Goal: Check status: Check status

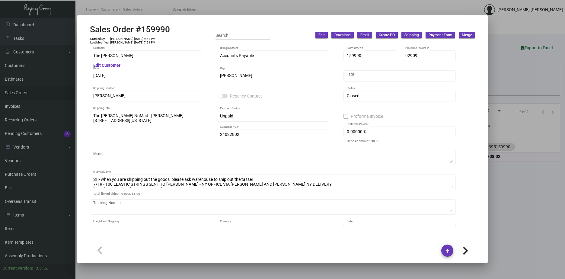
scroll to position [616, 0]
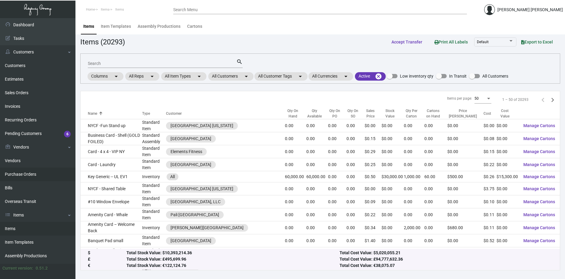
click at [36, 167] on link "Purchase Orders" at bounding box center [37, 174] width 75 height 14
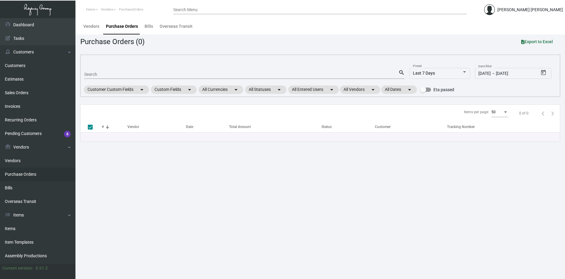
click at [119, 74] on input "Search" at bounding box center [241, 74] width 314 height 5
paste input "98814"
type input "98814"
checkbox input "false"
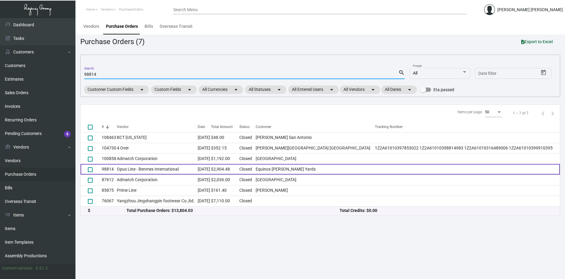
type input "98814"
click at [239, 169] on td "$2,904.48" at bounding box center [225, 169] width 28 height 11
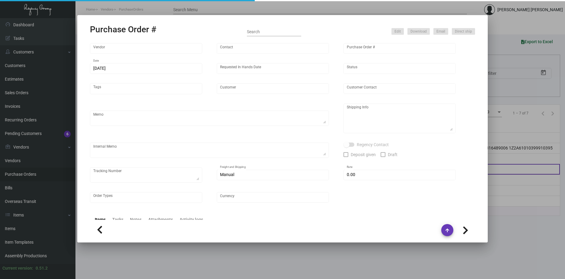
type input "Opus Line - Benmex International"
type input "[PERSON_NAME] ."
type input "98814"
type input "[DATE]"
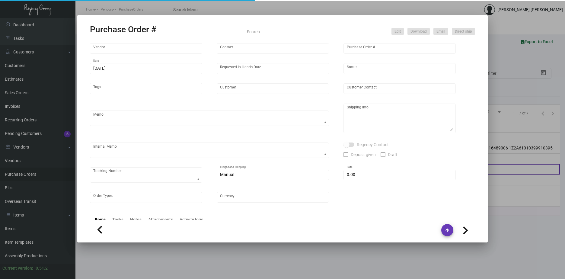
type input "Equinox [PERSON_NAME] Yards"
type input "[PERSON_NAME]"
type textarea "Same imprint from the Previous PO 98392.BLIND Ship via UPS Ground Acct# 1AY276."
type textarea "[PERSON_NAME] Equinox [PERSON_NAME] Yards [STREET_ADDRESS][PERSON_NAME][US_STAT…"
type textarea "ACH PRE-PAY MADE [DATE] FOR $2,904.48"
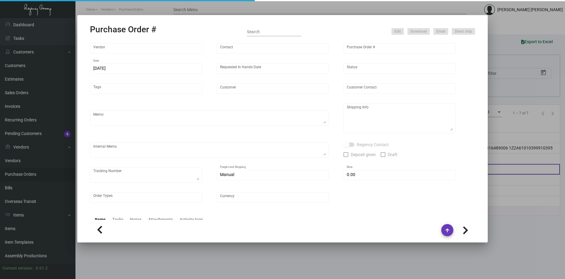
checkbox input "true"
type input "$ 8.00"
type input "United States Dollar $"
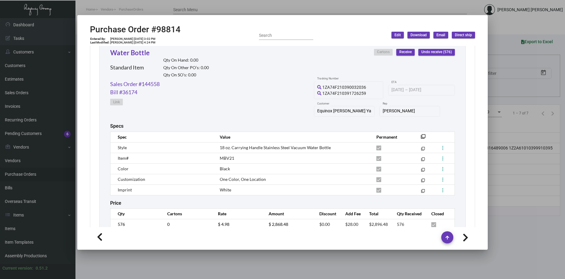
scroll to position [311, 0]
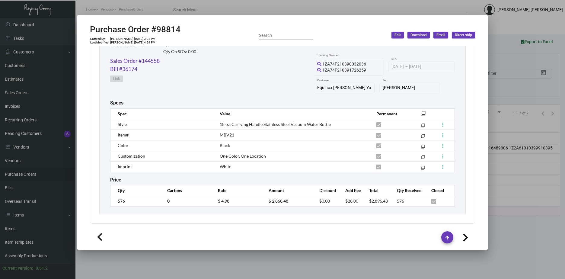
click at [499, 226] on div at bounding box center [282, 139] width 565 height 279
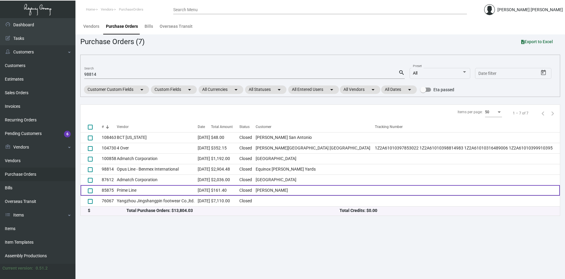
click at [185, 190] on td "Prime Line" at bounding box center [157, 190] width 81 height 11
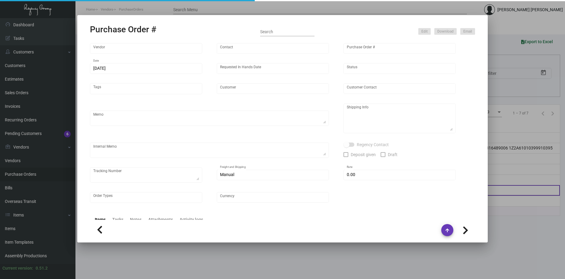
type input "Prime Line"
type input "85875"
type input "[DATE]"
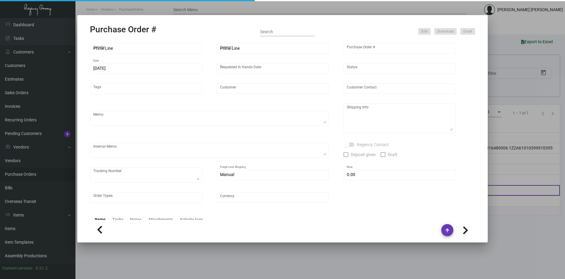
type input "[PERSON_NAME]"
type textarea "BLANK ORDER. FIRM IN HANDS DATE. BLIND Ship UPS Next Day Air Acct# 1AY276."
type textarea "[PERSON_NAME] [STREET_ADDRESS][PERSON_NAME]"
type input "$ 0.00"
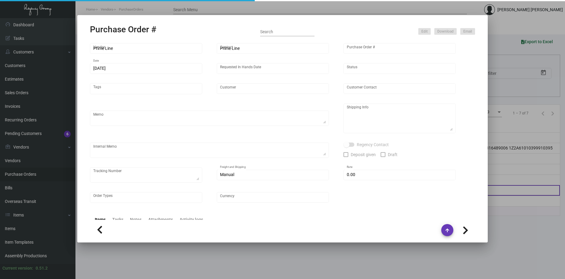
type input "United States Dollar $"
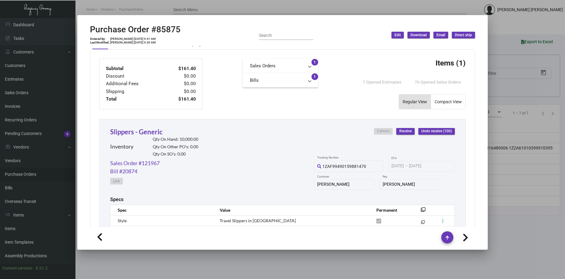
scroll to position [241, 0]
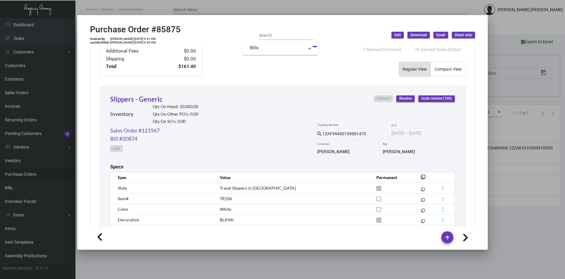
click at [212, 258] on div at bounding box center [282, 139] width 565 height 279
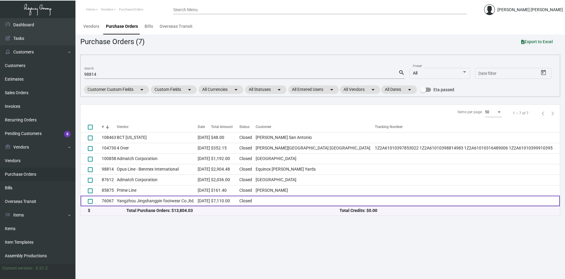
click at [157, 200] on td "Yangzhou Jingshangpin footwear Co.,ltd." at bounding box center [157, 200] width 81 height 11
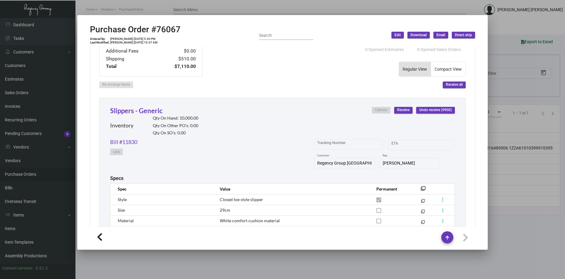
click at [533, 247] on div at bounding box center [282, 139] width 565 height 279
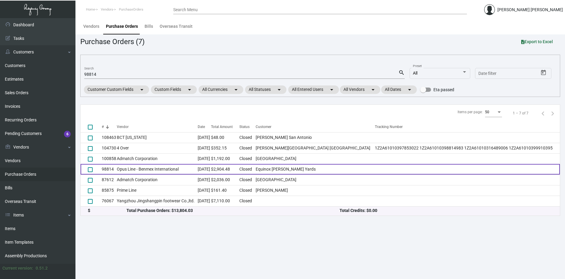
click at [188, 166] on td "Opus Line - Benmex International" at bounding box center [157, 169] width 81 height 11
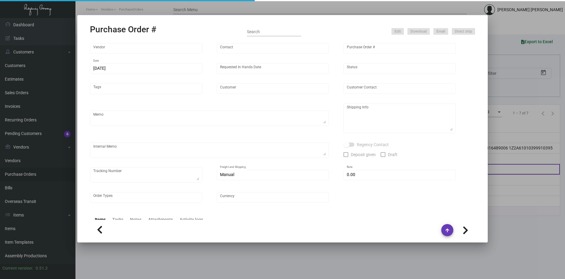
type input "Opus Line - Benmex International"
type input "[PERSON_NAME] ."
type input "98814"
type input "[DATE]"
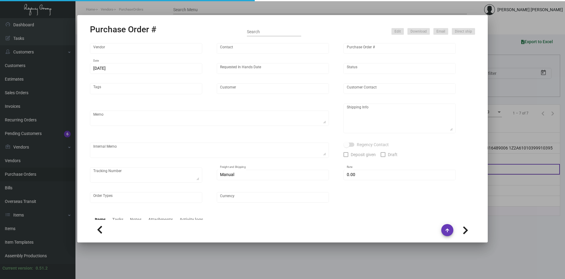
type input "Equinox [PERSON_NAME] Yards"
type input "[PERSON_NAME]"
type textarea "Same imprint from the Previous PO 98392.BLIND Ship via UPS Ground Acct# 1AY276."
type textarea "[PERSON_NAME] Equinox [PERSON_NAME] Yards [STREET_ADDRESS][PERSON_NAME][US_STAT…"
type textarea "ACH PRE-PAY MADE [DATE] FOR $2,904.48"
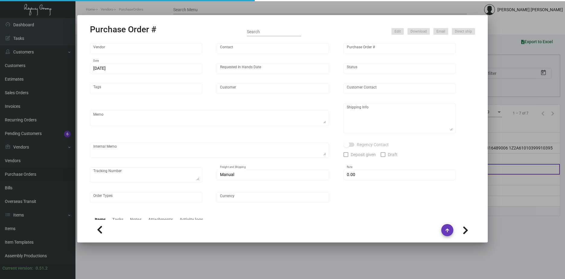
checkbox input "true"
type input "$ 8.00"
type input "United States Dollar $"
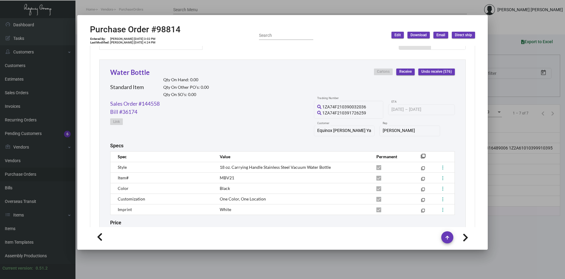
scroll to position [302, 0]
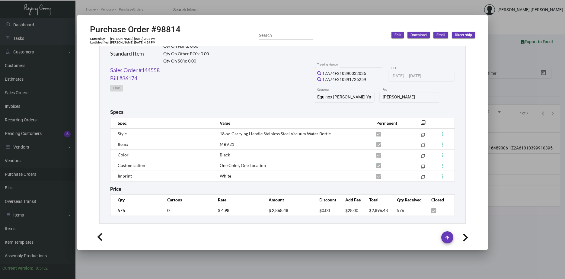
click at [516, 232] on div at bounding box center [282, 139] width 565 height 279
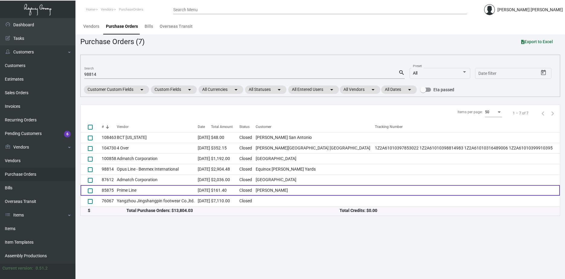
click at [183, 192] on td "Prime Line" at bounding box center [157, 190] width 81 height 11
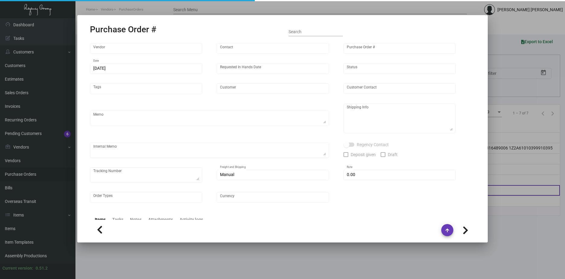
type input "Prime Line"
type input "85875"
type input "[DATE]"
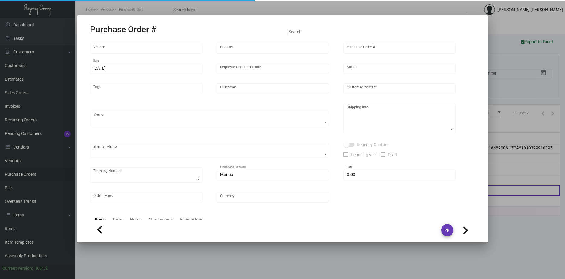
type input "[PERSON_NAME]"
type textarea "BLANK ORDER. FIRM IN HANDS DATE. BLIND Ship UPS Next Day Air Acct# 1AY276."
type textarea "[PERSON_NAME] [STREET_ADDRESS][PERSON_NAME]"
type input "$ 0.00"
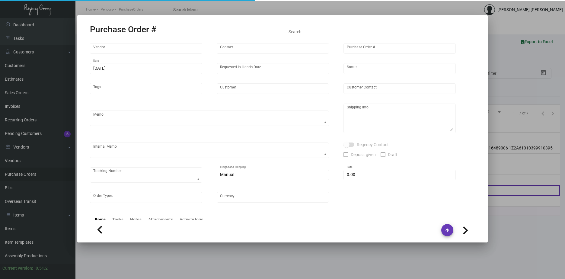
type input "United States Dollar $"
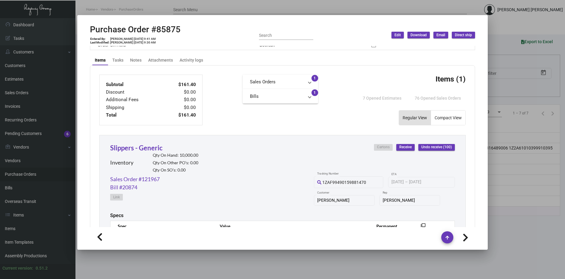
scroll to position [241, 0]
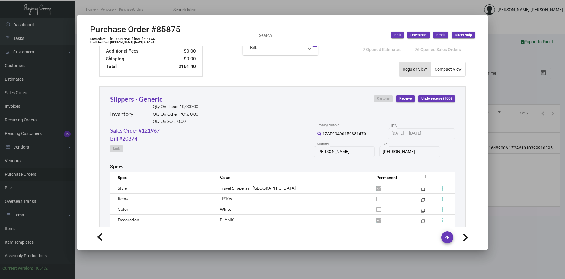
click at [520, 252] on div at bounding box center [282, 139] width 565 height 279
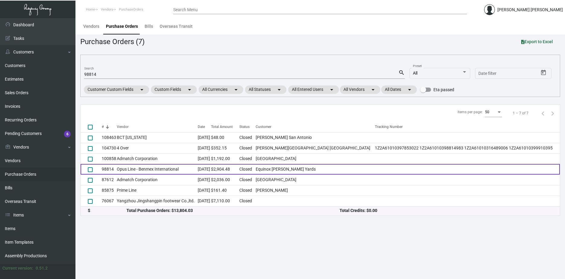
click at [207, 171] on td "[DATE]" at bounding box center [204, 169] width 13 height 11
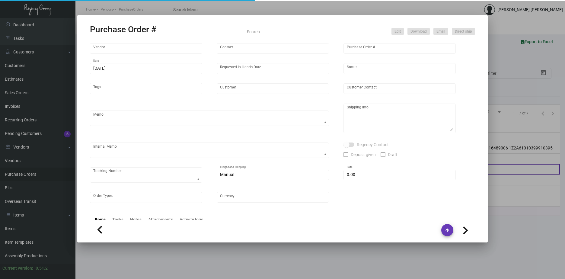
type input "Opus Line - Benmex International"
type input "[PERSON_NAME] ."
type input "98814"
type input "[DATE]"
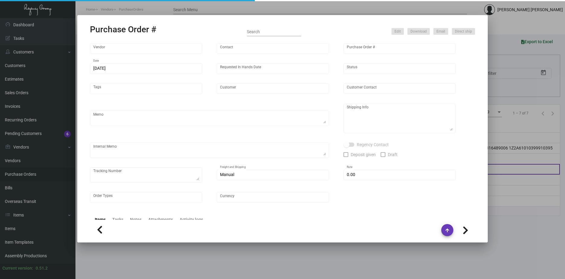
type input "Equinox [PERSON_NAME] Yards"
type input "[PERSON_NAME]"
type textarea "Same imprint from the Previous PO 98392.BLIND Ship via UPS Ground Acct# 1AY276."
type textarea "[PERSON_NAME] Equinox [PERSON_NAME] Yards [STREET_ADDRESS][PERSON_NAME][US_STAT…"
type textarea "ACH PRE-PAY MADE [DATE] FOR $2,904.48"
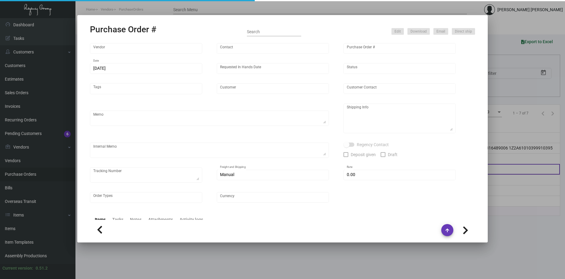
checkbox input "true"
type input "$ 8.00"
type input "United States Dollar $"
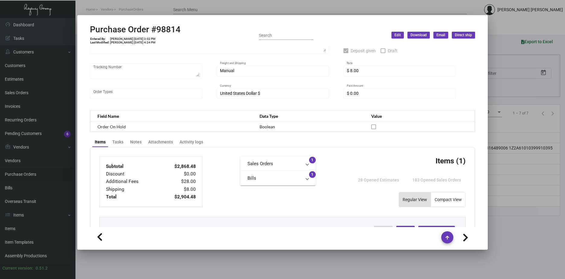
scroll to position [100, 0]
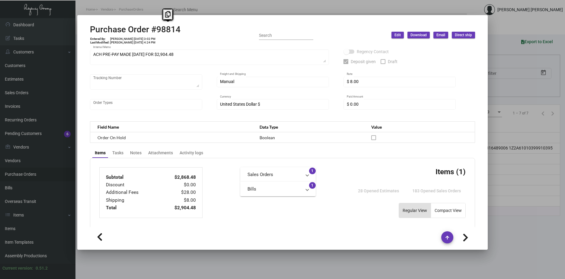
drag, startPoint x: 191, startPoint y: 26, endPoint x: 155, endPoint y: 24, distance: 36.3
click at [155, 24] on mat-dialog-container "Purchase Order #98814 Entered By: [PERSON_NAME] [DATE] 3:02 PM Last Modified: […" at bounding box center [282, 132] width 410 height 234
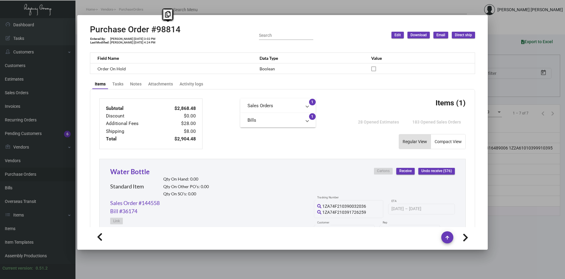
scroll to position [160, 0]
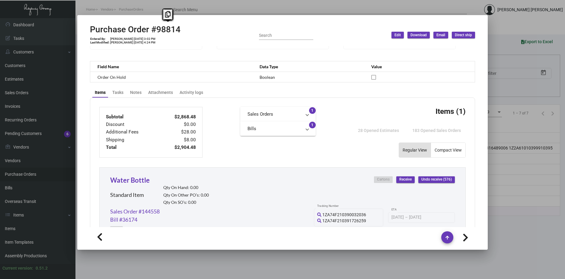
click at [499, 49] on div at bounding box center [282, 139] width 565 height 279
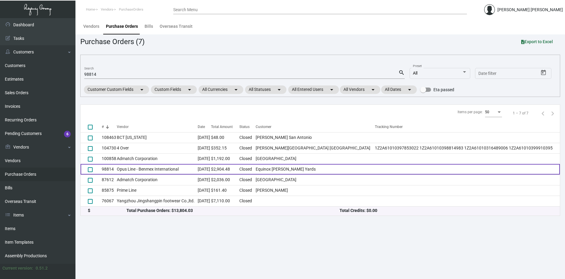
click at [185, 166] on td "Opus Line - Benmex International" at bounding box center [157, 169] width 81 height 11
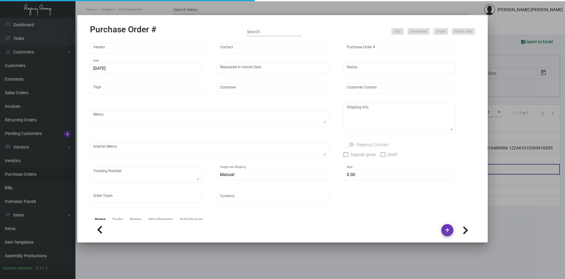
type input "Opus Line - Benmex International"
type input "[PERSON_NAME] ."
type input "98814"
type input "[DATE]"
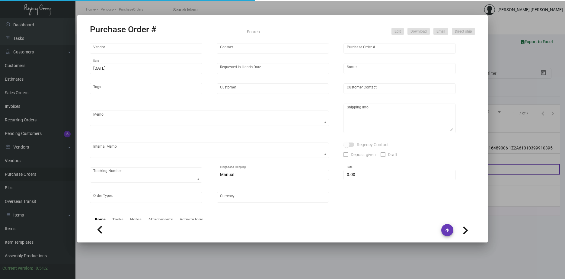
type input "Equinox [PERSON_NAME] Yards"
type input "[PERSON_NAME]"
type textarea "Same imprint from the Previous PO 98392.BLIND Ship via UPS Ground Acct# 1AY276."
type textarea "[PERSON_NAME] Equinox [PERSON_NAME] Yards [STREET_ADDRESS][PERSON_NAME][US_STAT…"
type textarea "ACH PRE-PAY MADE [DATE] FOR $2,904.48"
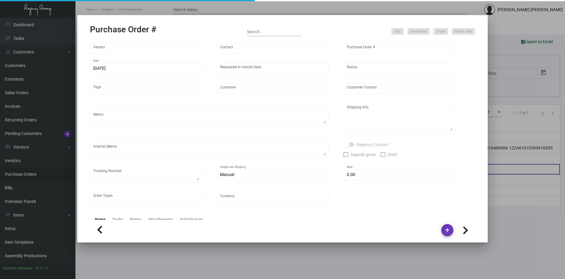
checkbox input "true"
type input "$ 8.00"
type input "United States Dollar $"
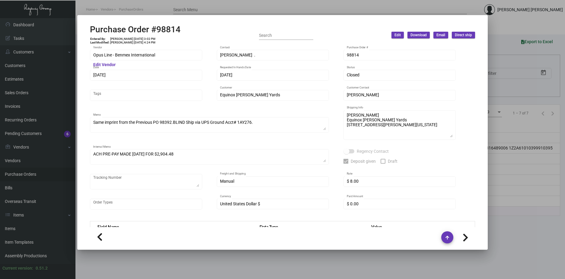
scroll to position [0, 0]
drag, startPoint x: 193, startPoint y: 26, endPoint x: 152, endPoint y: 27, distance: 40.7
click at [152, 27] on div "Purchase Order #98814 Entered By: [PERSON_NAME] [DATE] 3:02 PM Last Modified: […" at bounding box center [282, 34] width 385 height 21
copy h2 "#98814"
